Goal: Task Accomplishment & Management: Manage account settings

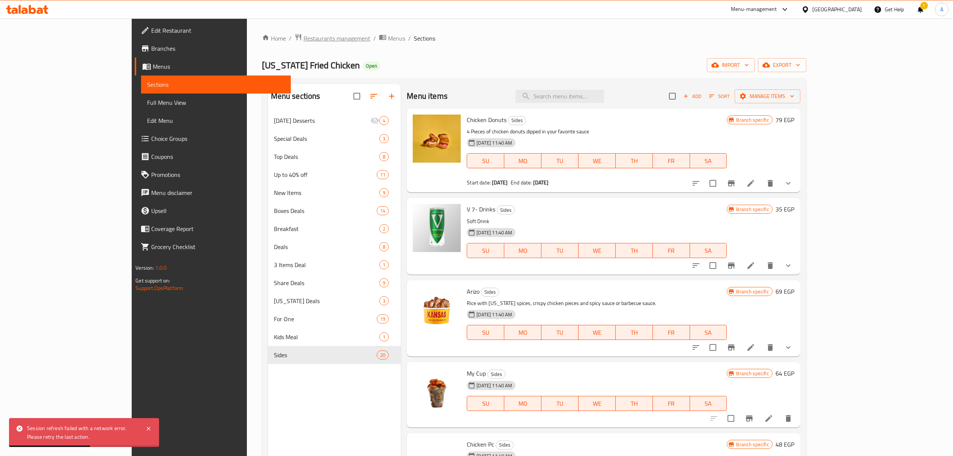
scroll to position [355, 0]
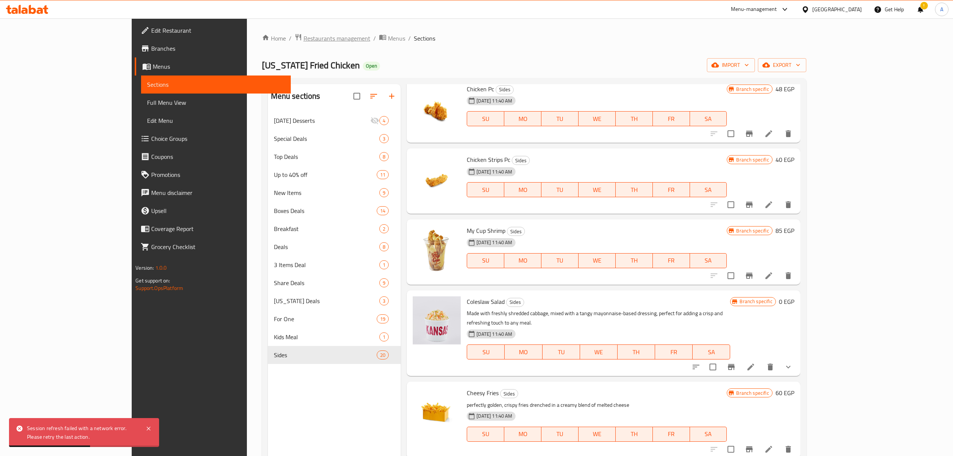
click at [304, 39] on span "Restaurants management" at bounding box center [337, 38] width 67 height 9
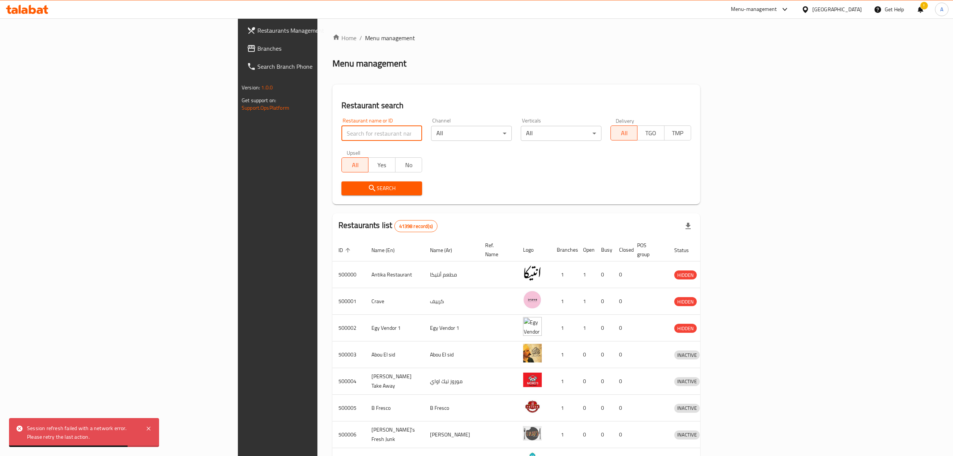
click at [342, 131] on input "search" at bounding box center [382, 133] width 81 height 15
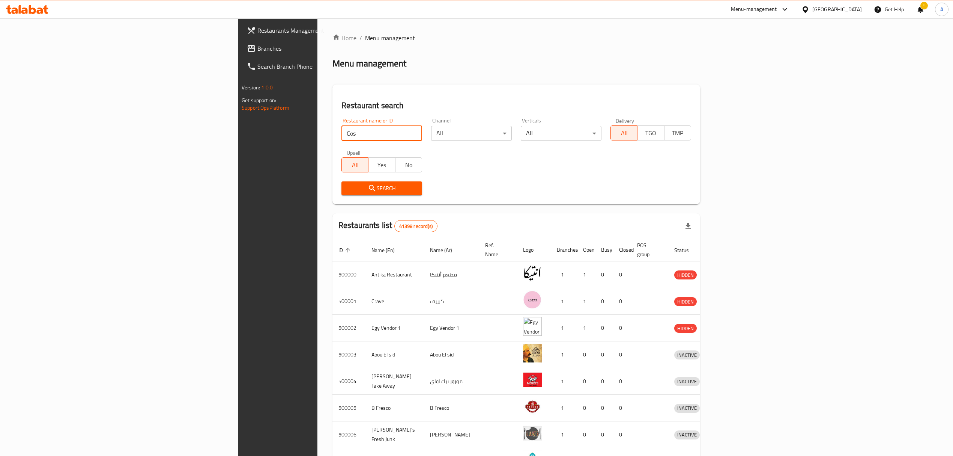
type input "Costa Coffee"
click button "Search" at bounding box center [382, 188] width 81 height 14
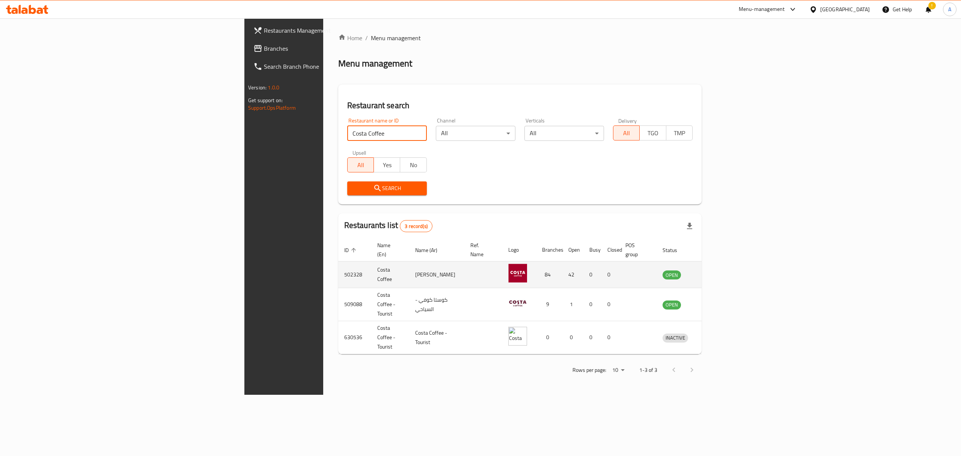
click at [712, 272] on icon "enhanced table" at bounding box center [707, 275] width 8 height 6
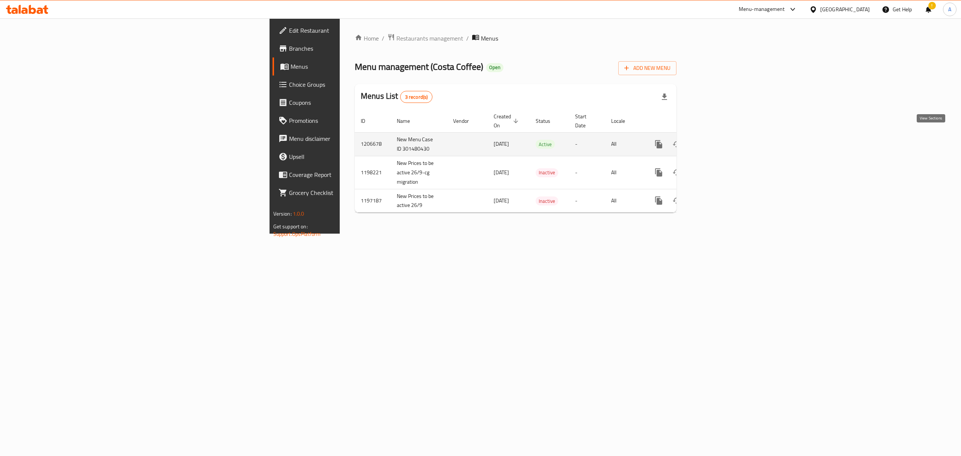
click at [717, 140] on icon "enhanced table" at bounding box center [712, 144] width 9 height 9
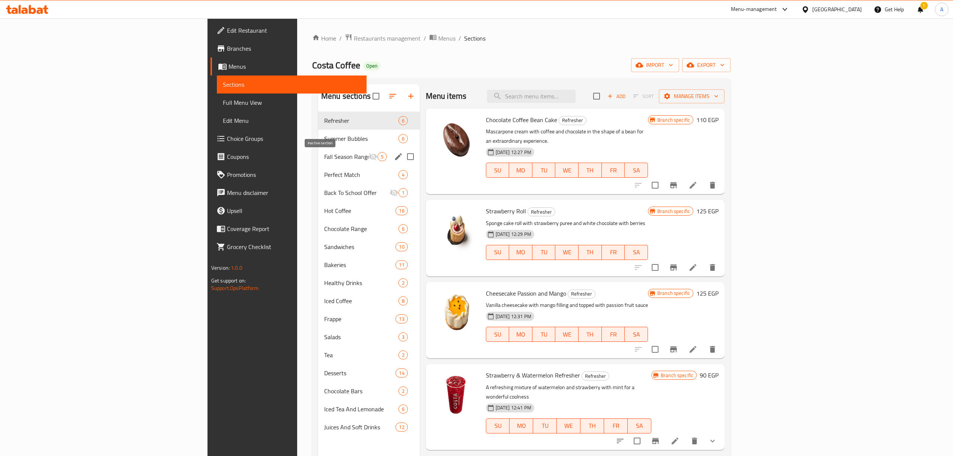
click at [369, 158] on icon "Menu sections" at bounding box center [373, 156] width 9 height 9
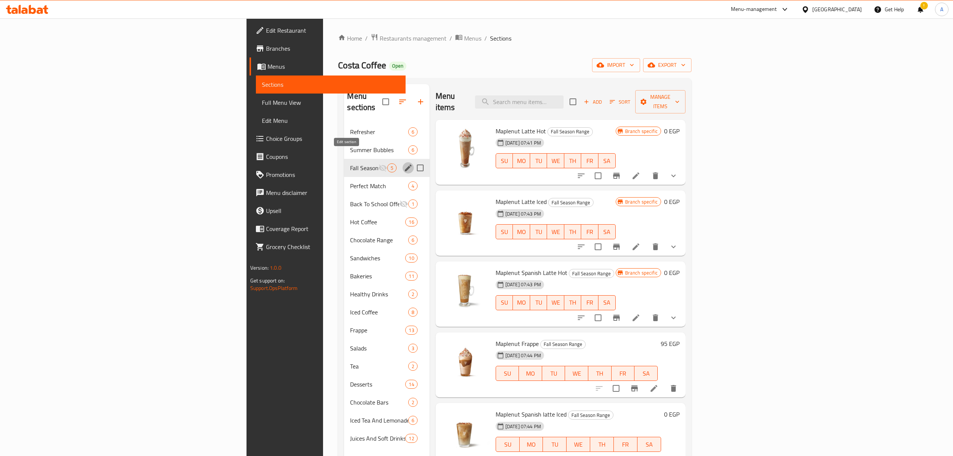
click at [405, 164] on icon "edit" at bounding box center [408, 167] width 7 height 7
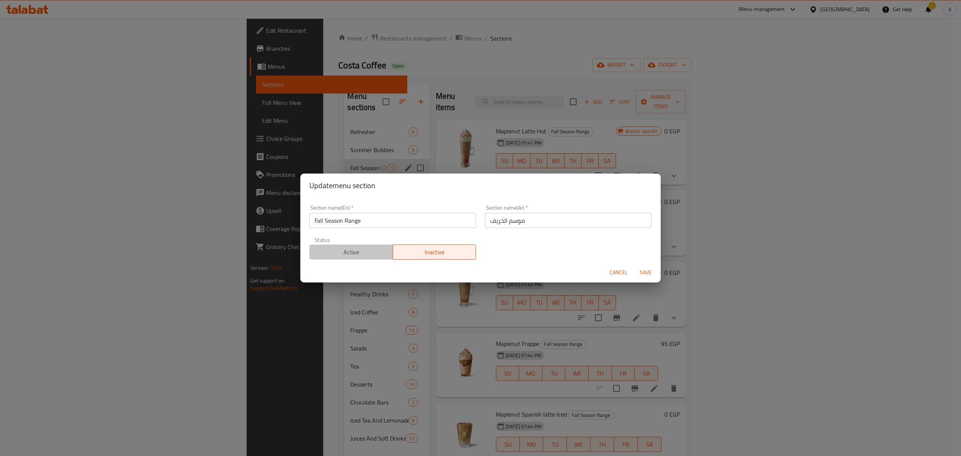
click at [353, 251] on span "Active" at bounding box center [351, 252] width 77 height 11
click at [645, 270] on span "Save" at bounding box center [646, 272] width 18 height 9
